Goal: Information Seeking & Learning: Learn about a topic

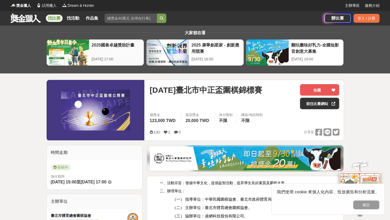
click at [83, 56] on div at bounding box center [68, 53] width 42 height 26
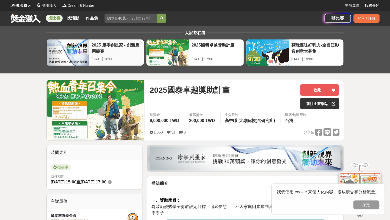
click at [127, 45] on div "2025 康寧創星家 - 創新應用競賽" at bounding box center [116, 48] width 49 height 12
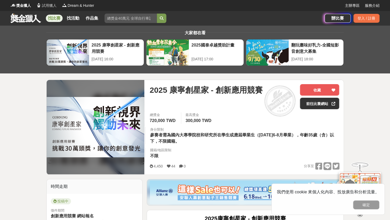
click at [42, 5] on link "試用獵人" at bounding box center [46, 5] width 20 height 5
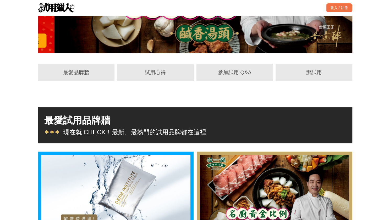
scroll to position [0, 314]
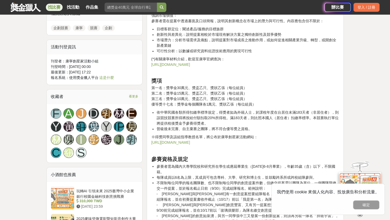
scroll to position [524, 0]
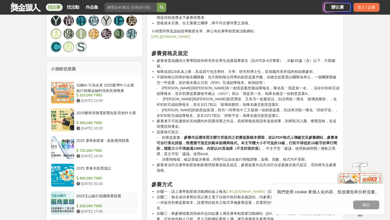
click at [107, 193] on div "2025玉山銀行校園商業競賽" at bounding box center [106, 198] width 60 height 10
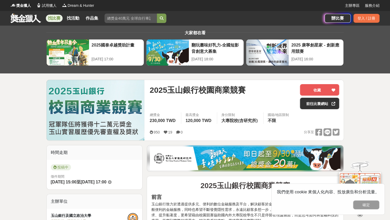
click at [66, 16] on link "找活動" at bounding box center [73, 18] width 17 height 7
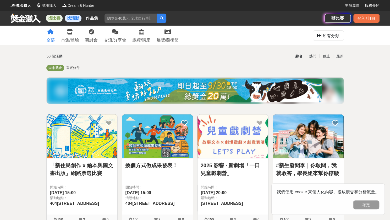
click at [53, 16] on link "找比賽" at bounding box center [54, 18] width 17 height 7
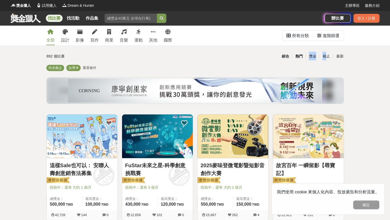
drag, startPoint x: 326, startPoint y: 57, endPoint x: 299, endPoint y: 54, distance: 27.1
click at [302, 55] on div "綜合 熱門 獎金 截止 最新" at bounding box center [246, 56] width 201 height 9
click at [259, 60] on div "綜合 熱門 獎金 截止 最新" at bounding box center [246, 56] width 201 height 9
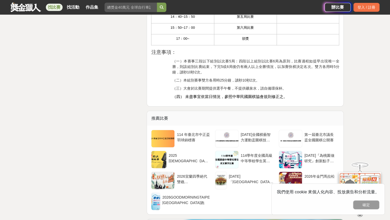
scroll to position [733, 0]
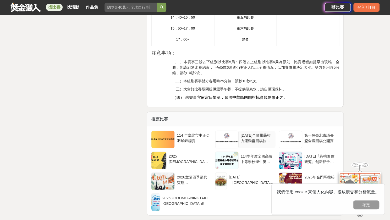
click at [250, 136] on div "[DATE]全國棋藝智力運動盃圍棋技能公開賽" at bounding box center [257, 138] width 33 height 10
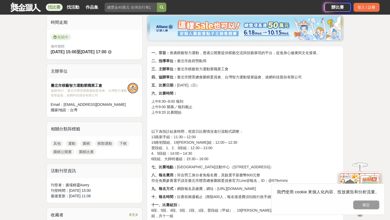
scroll to position [131, 0]
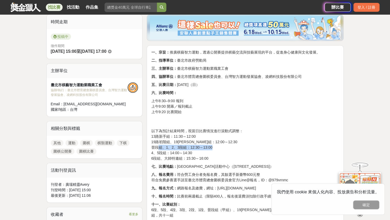
drag, startPoint x: 158, startPoint y: 147, endPoint x: 218, endPoint y: 147, distance: 60.0
click at [218, 147] on p "以下為預計結束時間，視當日比賽情況進行滾動式調整： 13路新手組：11:30～12:00 19路初階組、19[PERSON_NAME]組：12:00～12:3…" at bounding box center [245, 145] width 188 height 33
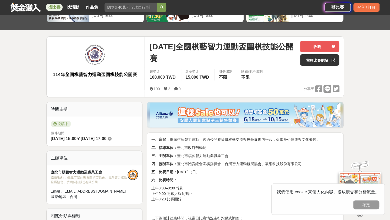
scroll to position [0, 0]
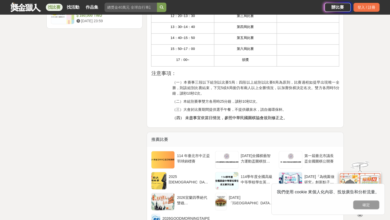
scroll to position [745, 0]
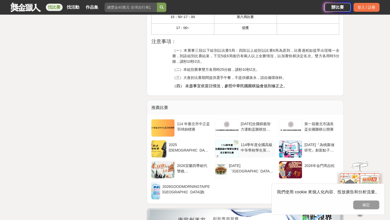
click at [246, 150] on div "114學年度全國高級中等學校學生英文單字比賽" at bounding box center [257, 147] width 33 height 10
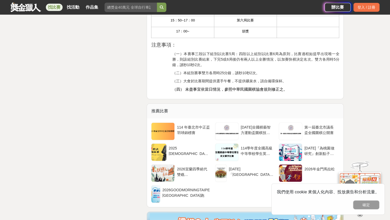
scroll to position [745, 0]
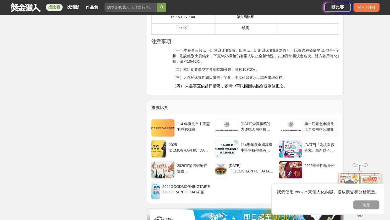
click at [304, 125] on div "第一屆臺北市議長盃全國圍棋公開賽" at bounding box center [320, 128] width 37 height 18
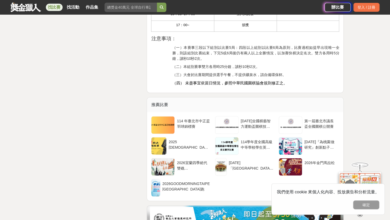
scroll to position [765, 0]
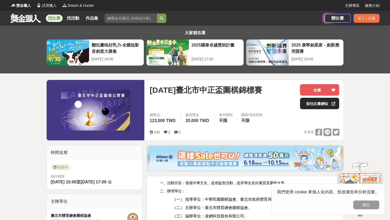
click at [319, 102] on link "前往比賽網站" at bounding box center [319, 104] width 39 height 12
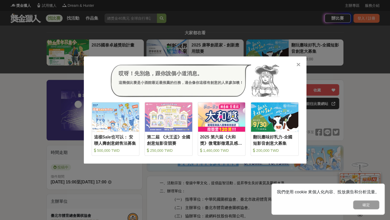
click at [297, 64] on icon at bounding box center [298, 64] width 4 height 5
